Goal: Information Seeking & Learning: Learn about a topic

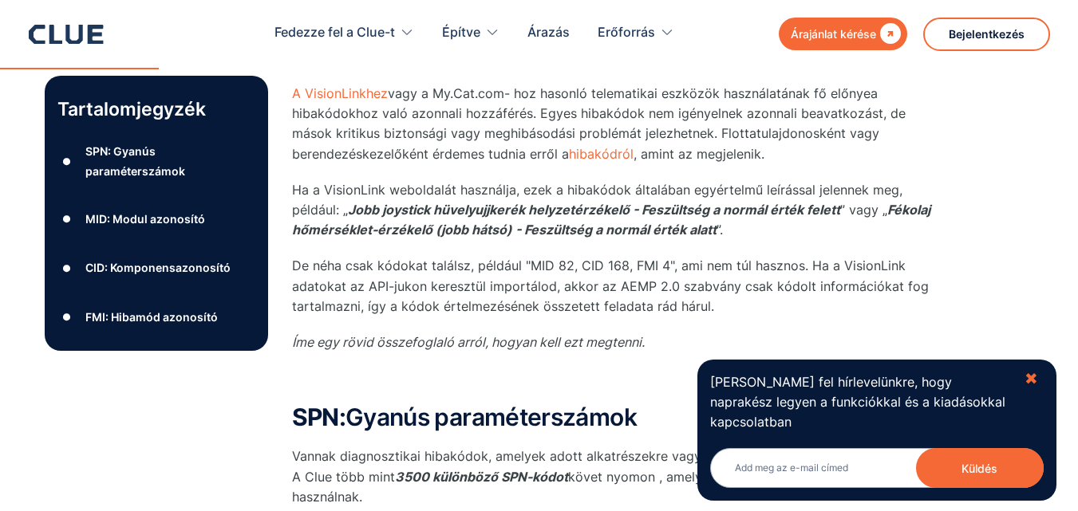
click at [1037, 383] on font "✖" at bounding box center [1032, 378] width 14 height 19
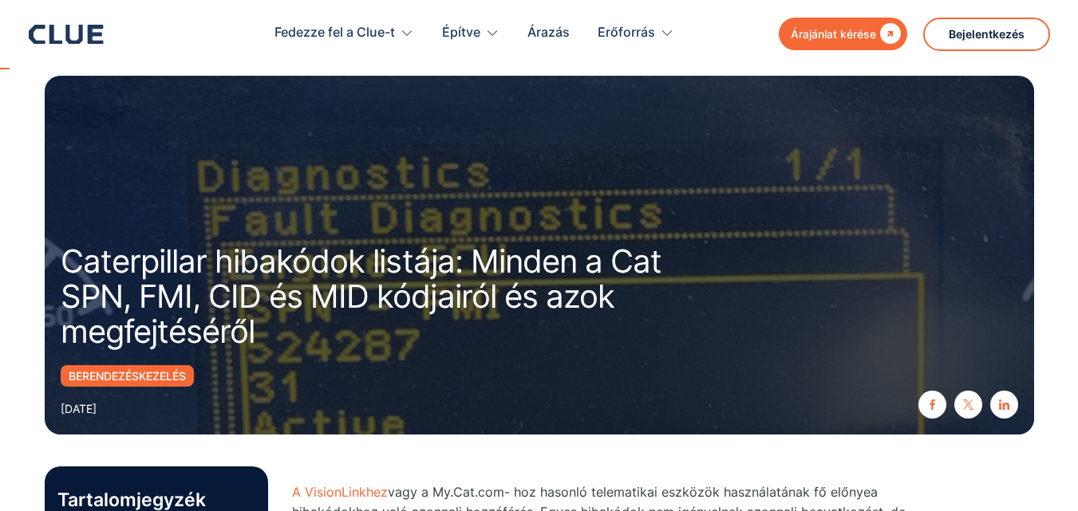
click at [142, 377] on font "Berendezéskezelés" at bounding box center [127, 376] width 117 height 14
